Goal: Register for event/course

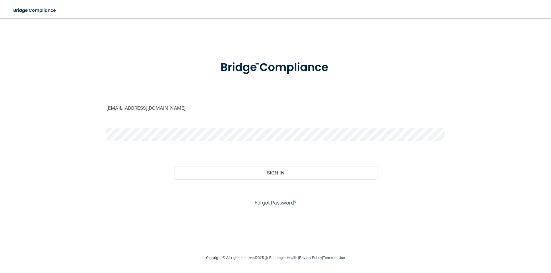
drag, startPoint x: 175, startPoint y: 110, endPoint x: 65, endPoint y: 109, distance: 110.4
click at [67, 109] on div "hillarry@southernsmilesbcs.com Invalid email/password. You don't have permissio…" at bounding box center [275, 136] width 528 height 225
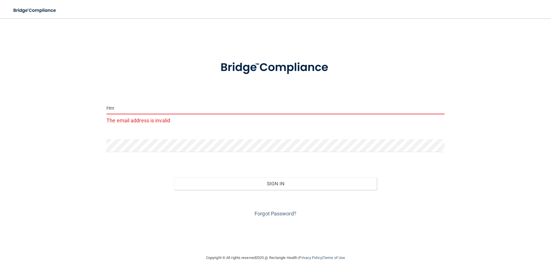
type input "m"
type input "H"
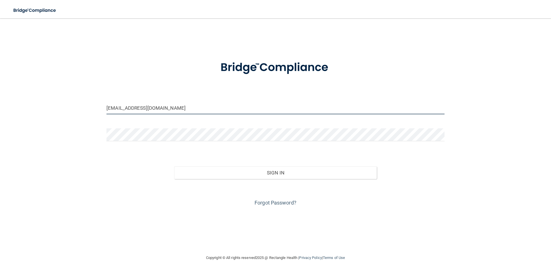
type input "[EMAIL_ADDRESS][DOMAIN_NAME]"
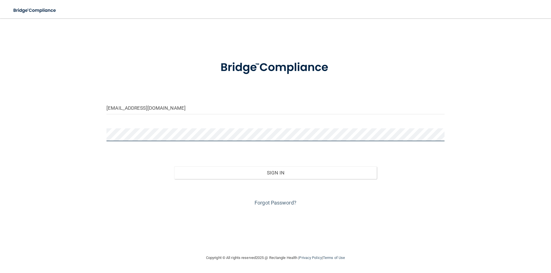
click at [174, 167] on button "Sign In" at bounding box center [275, 173] width 203 height 13
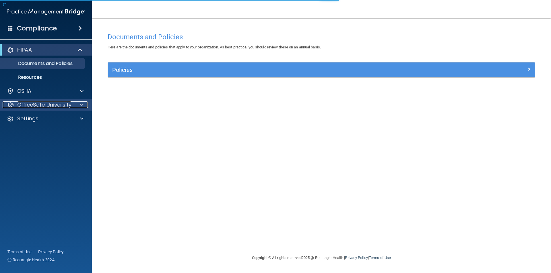
click at [59, 103] on p "OfficeSafe University" at bounding box center [44, 105] width 54 height 7
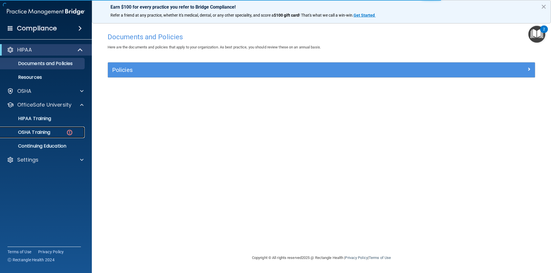
click at [40, 133] on p "OSHA Training" at bounding box center [27, 133] width 46 height 6
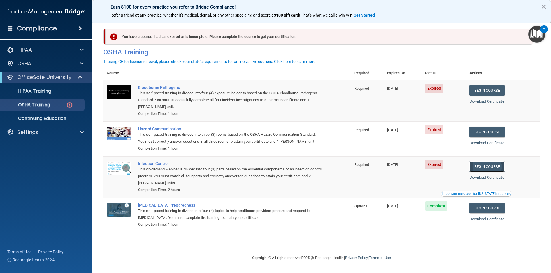
click at [496, 170] on link "Begin Course" at bounding box center [486, 166] width 35 height 11
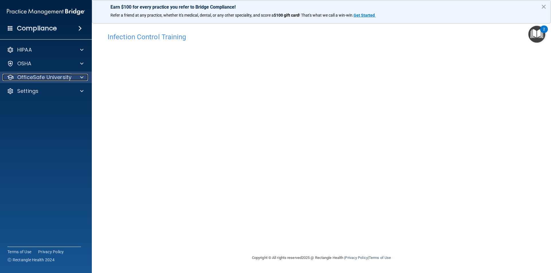
click at [77, 77] on div at bounding box center [81, 77] width 14 height 7
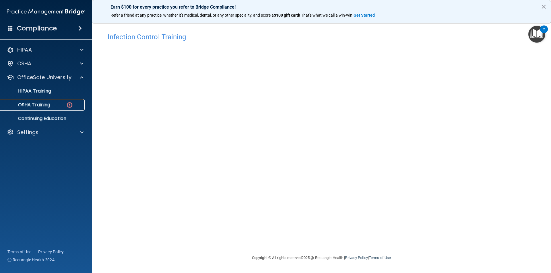
click at [61, 103] on div "OSHA Training" at bounding box center [43, 105] width 78 height 6
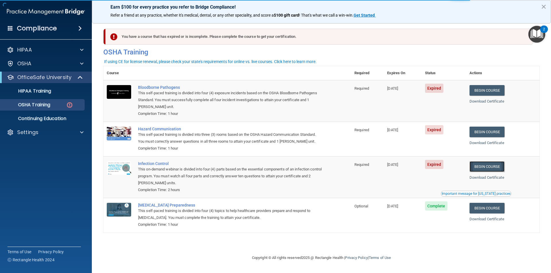
click at [493, 169] on link "Begin Course" at bounding box center [486, 166] width 35 height 11
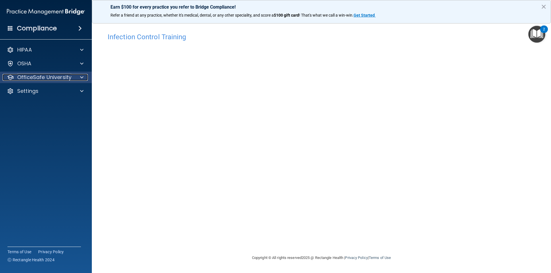
click at [37, 77] on p "OfficeSafe University" at bounding box center [44, 77] width 54 height 7
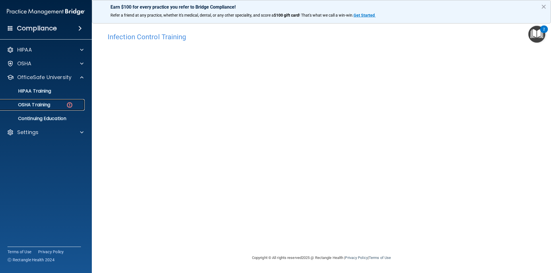
click at [52, 108] on link "OSHA Training" at bounding box center [39, 104] width 90 height 11
